Goal: Information Seeking & Learning: Learn about a topic

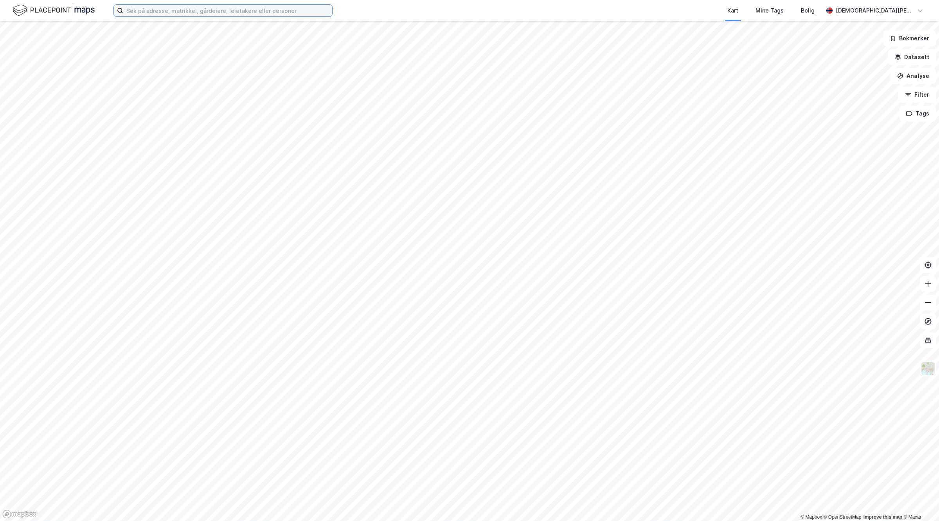
click at [184, 6] on input at bounding box center [227, 11] width 209 height 12
paste input "Wilbergjordet 2"
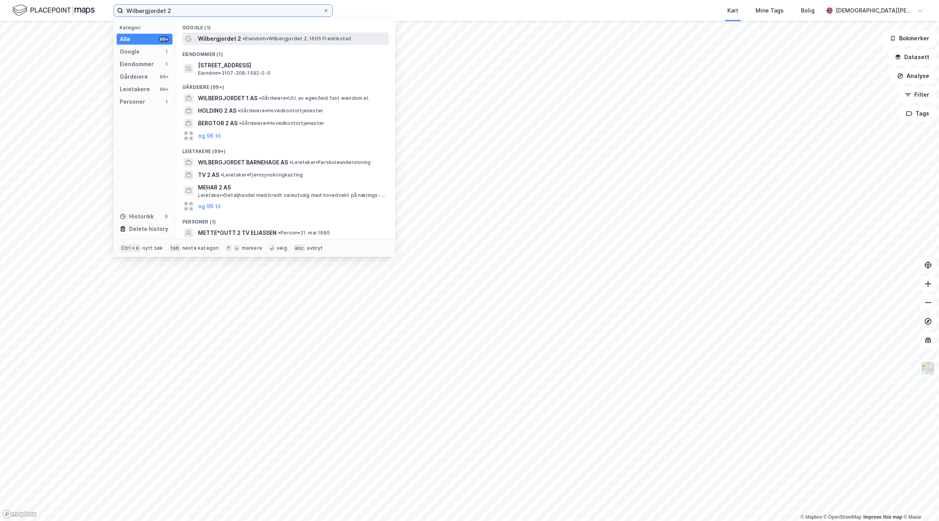
type input "Wilbergjordet 2"
click at [208, 39] on span "Wilbergjordet 2" at bounding box center [219, 38] width 43 height 9
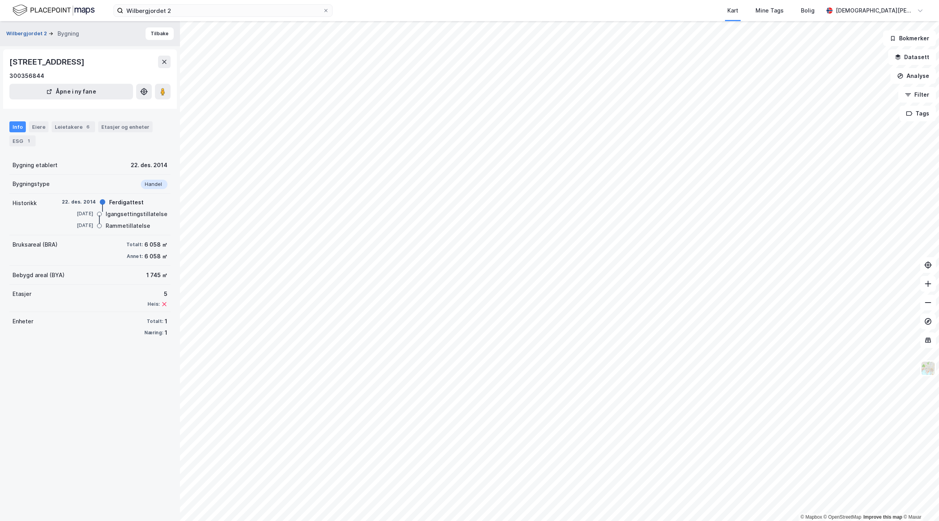
click at [37, 35] on button "Wilbergjordet 2" at bounding box center [27, 34] width 42 height 8
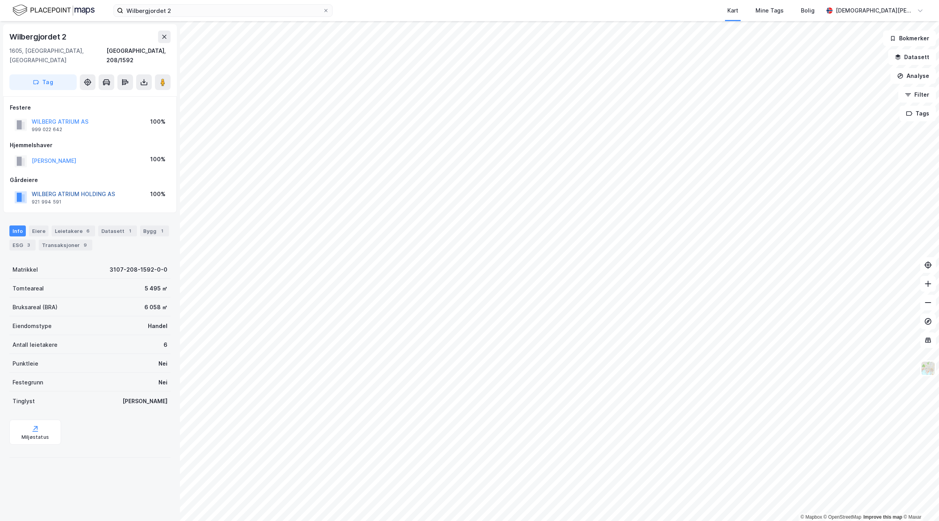
click at [0, 0] on button "WILBERG ATRIUM HOLDING AS" at bounding box center [0, 0] width 0 height 0
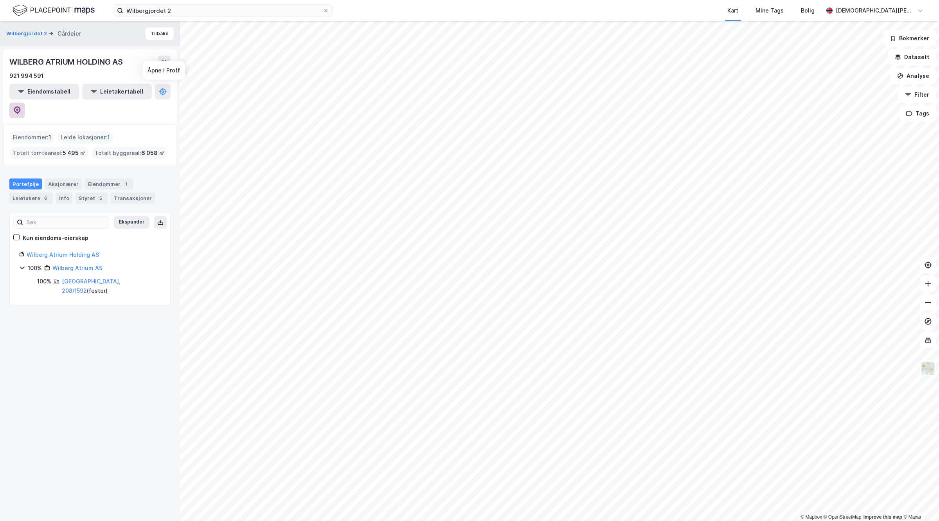
click at [21, 106] on icon at bounding box center [17, 110] width 8 height 8
